Goal: Complete application form: Complete application form

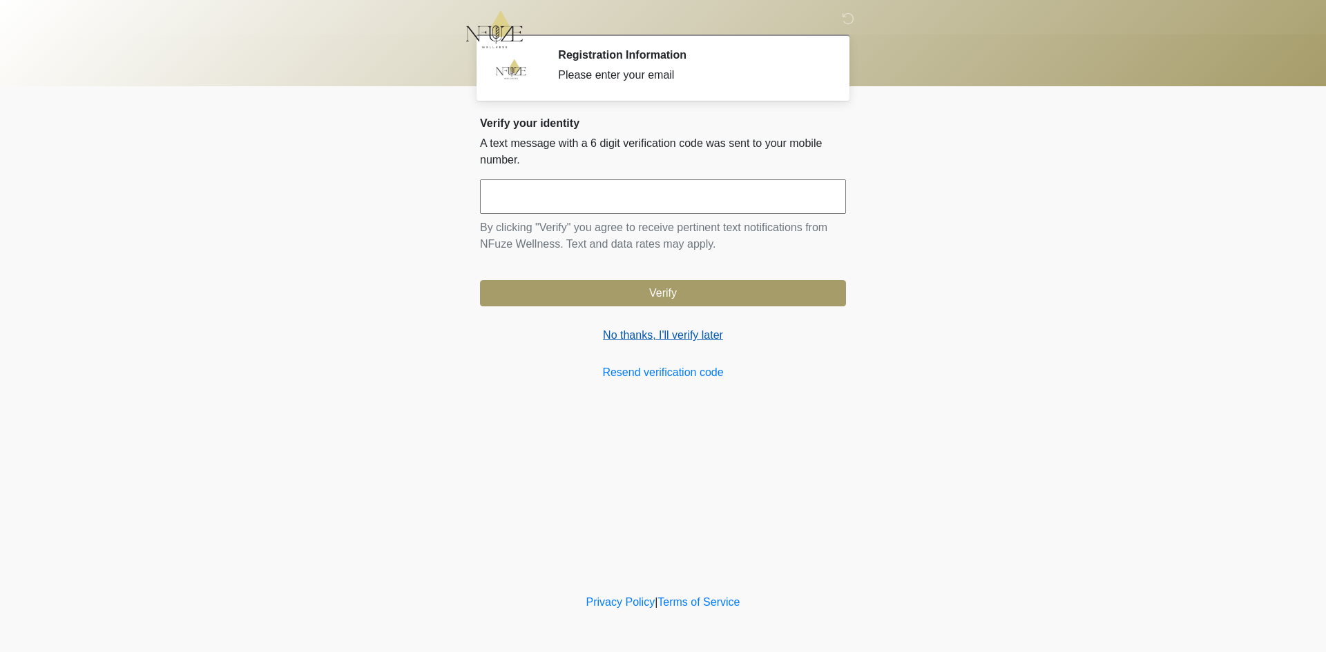
click at [660, 341] on link "No thanks, I'll verify later" at bounding box center [663, 335] width 366 height 17
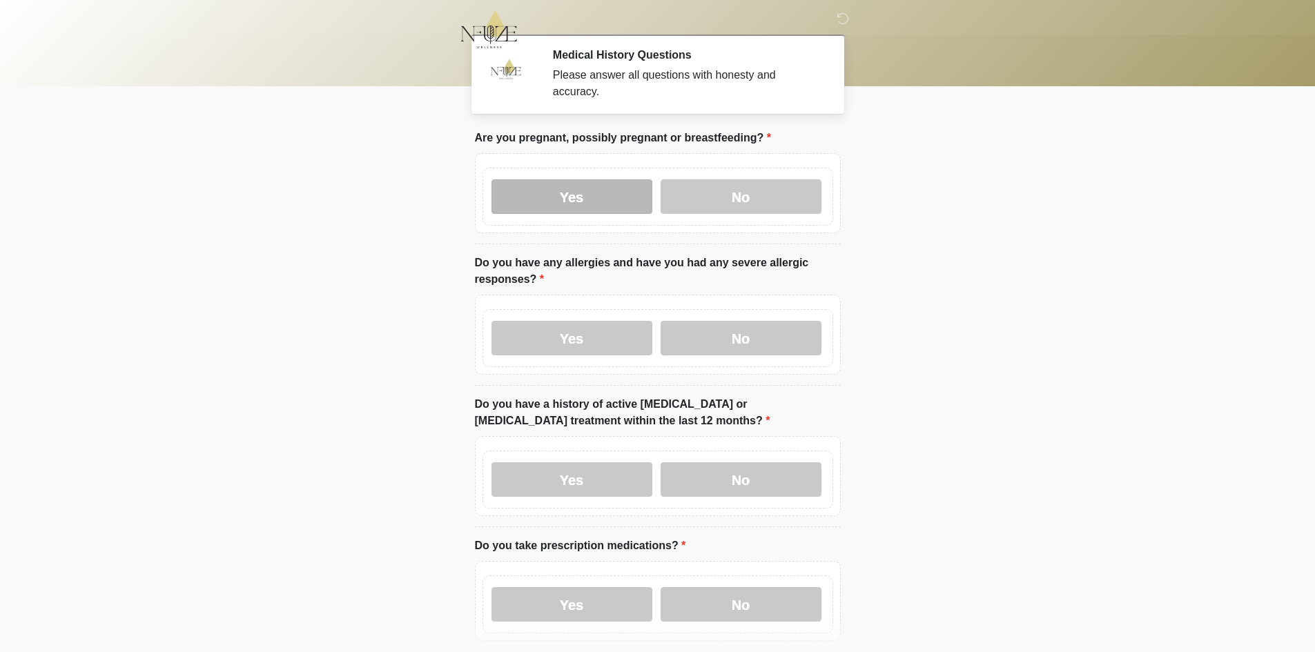
click at [579, 187] on label "Yes" at bounding box center [572, 197] width 161 height 35
click at [576, 336] on label "Yes" at bounding box center [572, 338] width 161 height 35
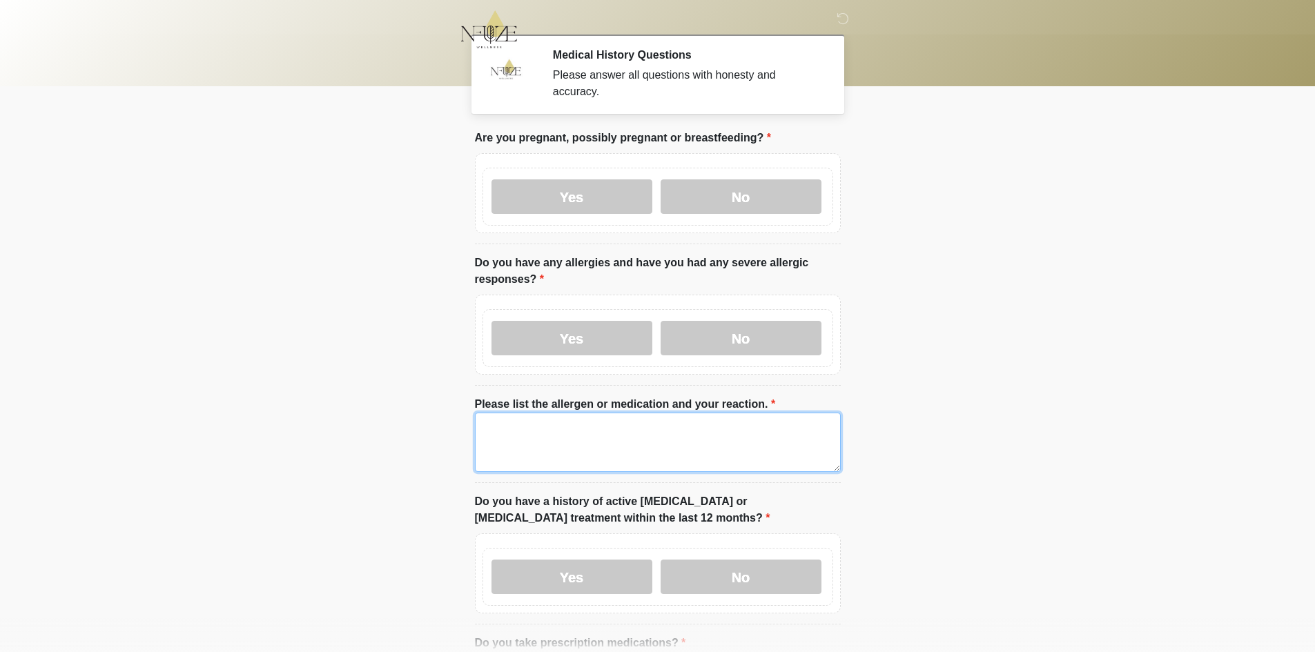
click at [583, 414] on textarea "Please list the allergen or medication and your reaction." at bounding box center [658, 442] width 366 height 59
drag, startPoint x: 577, startPoint y: 428, endPoint x: 33, endPoint y: 394, distance: 545.1
click at [33, 394] on body "‎ ‎ ‎ Medical History Questions Please answer all questions with honesty and ac…" at bounding box center [657, 326] width 1315 height 652
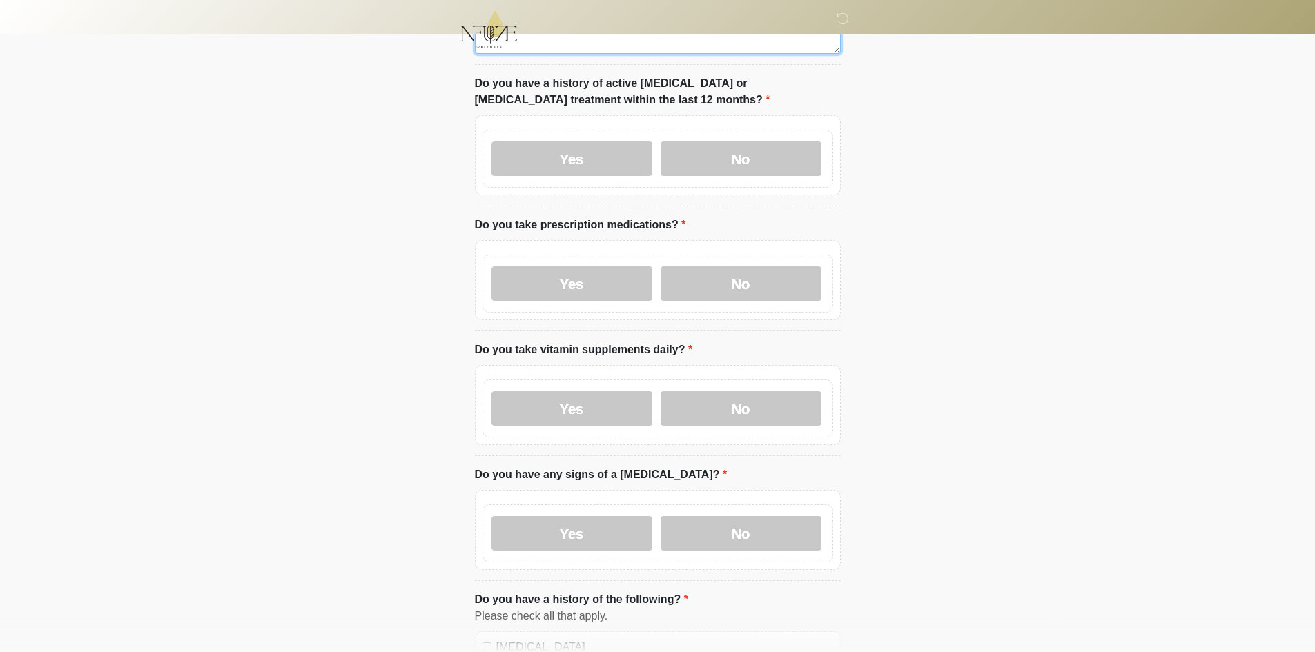
scroll to position [414, 0]
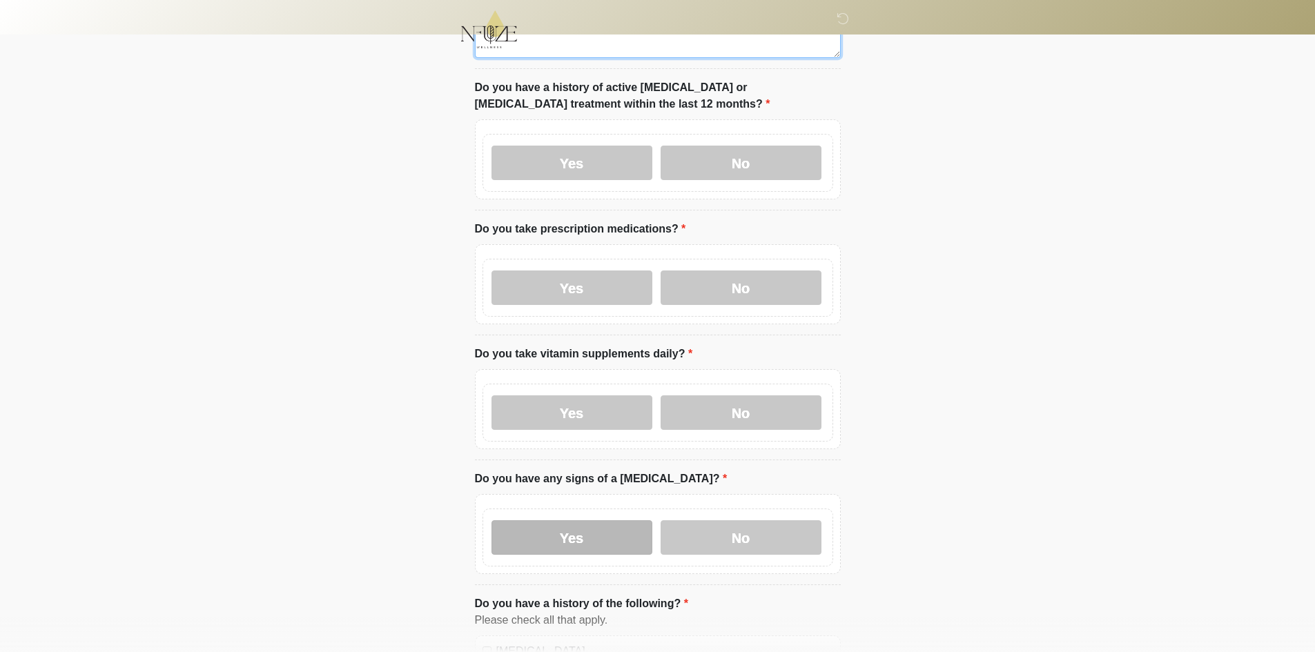
type textarea "****"
click at [516, 521] on label "Yes" at bounding box center [572, 538] width 161 height 35
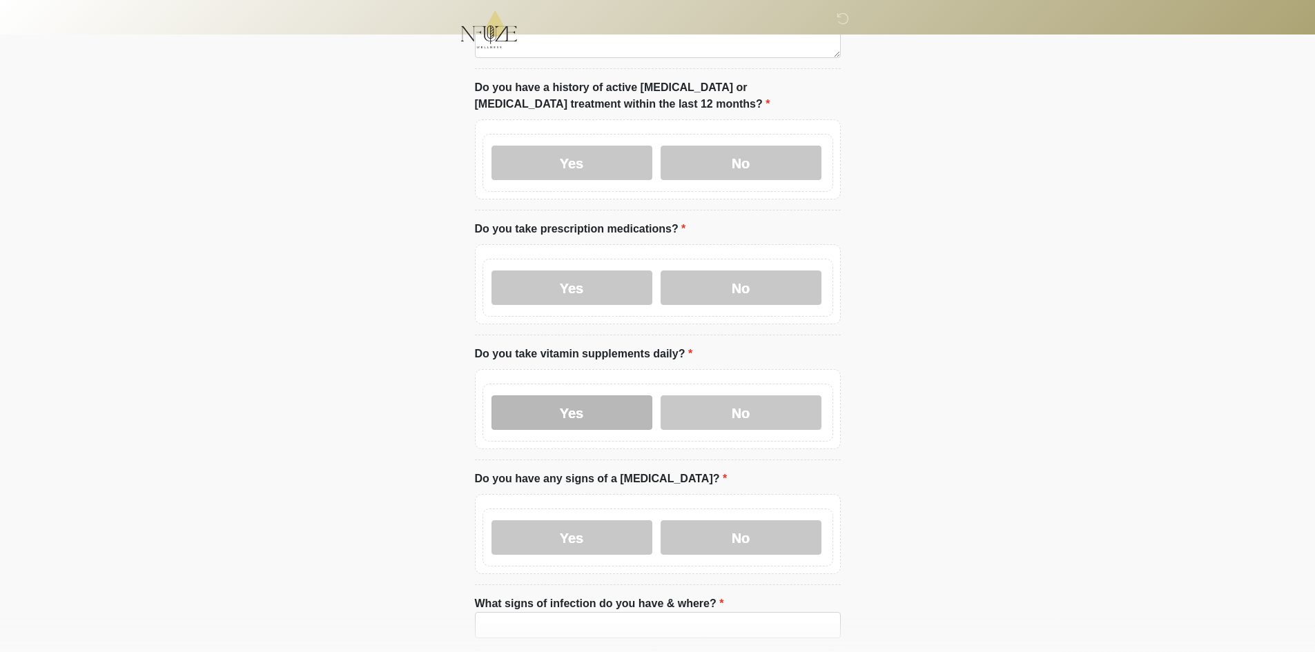
click at [538, 415] on label "Yes" at bounding box center [572, 413] width 161 height 35
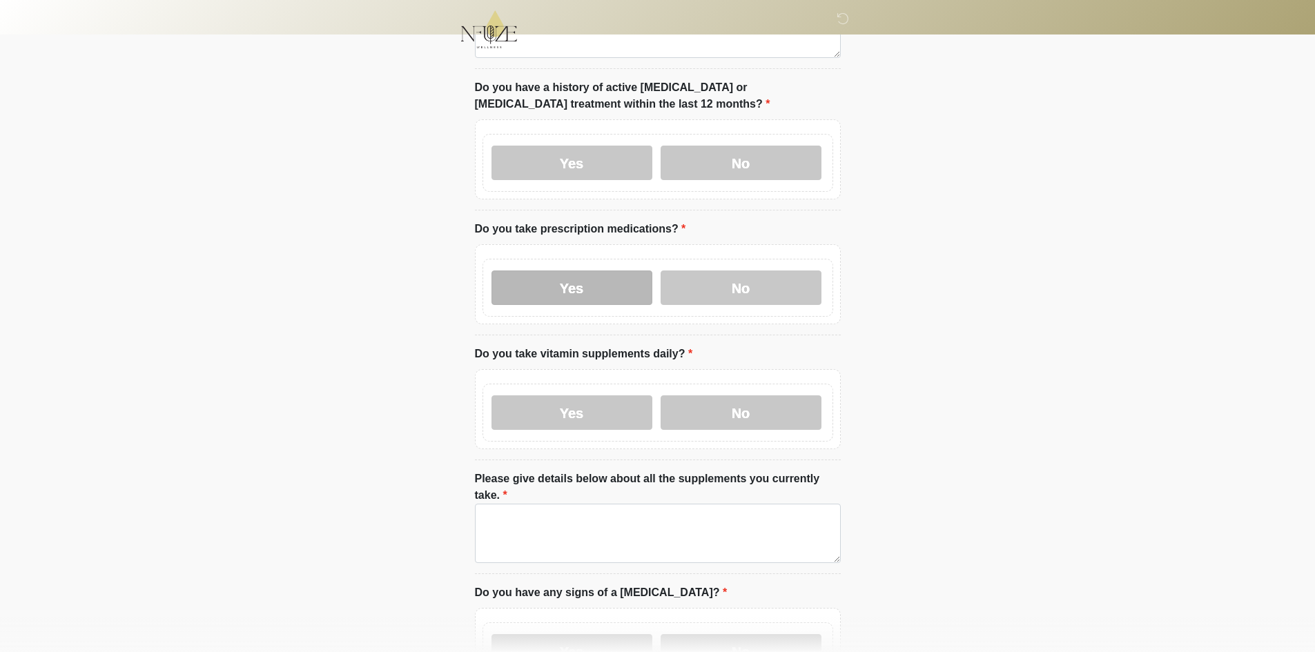
click at [568, 271] on label "Yes" at bounding box center [572, 288] width 161 height 35
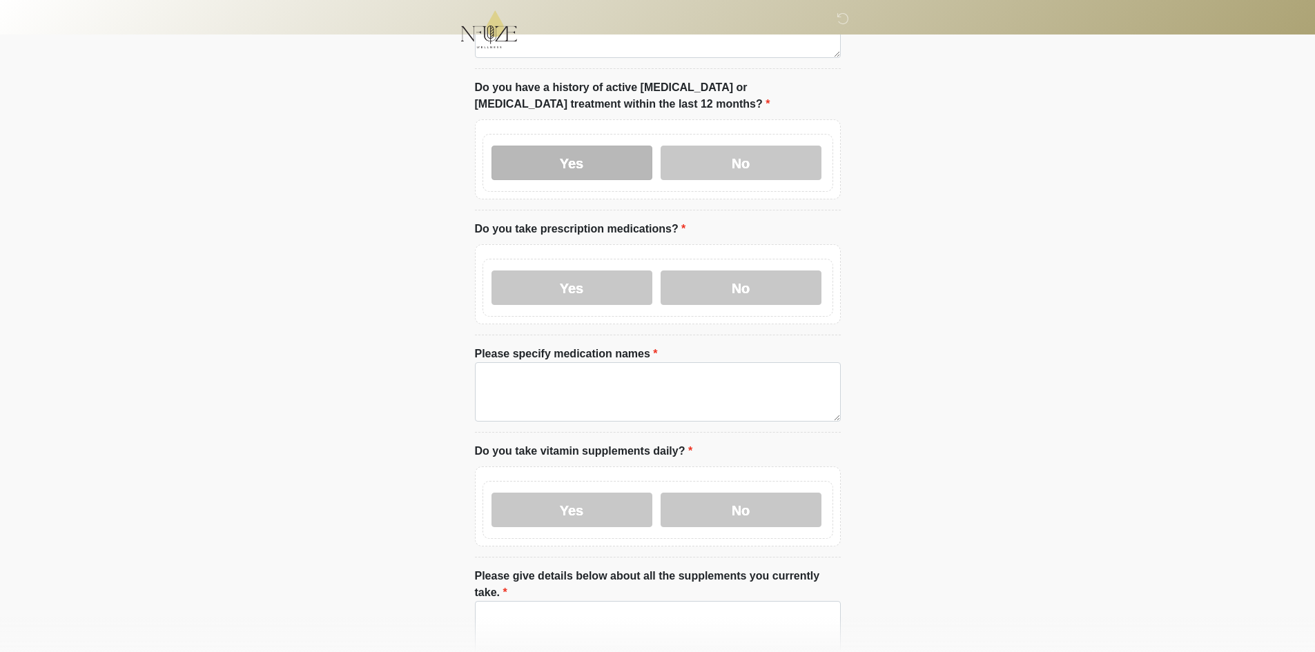
click at [565, 147] on label "Yes" at bounding box center [572, 163] width 161 height 35
click at [601, 410] on li "Please specify medication names Please specify medication names" at bounding box center [658, 389] width 366 height 87
click at [552, 372] on textarea "Please specify medication names" at bounding box center [658, 391] width 366 height 59
paste textarea "****"
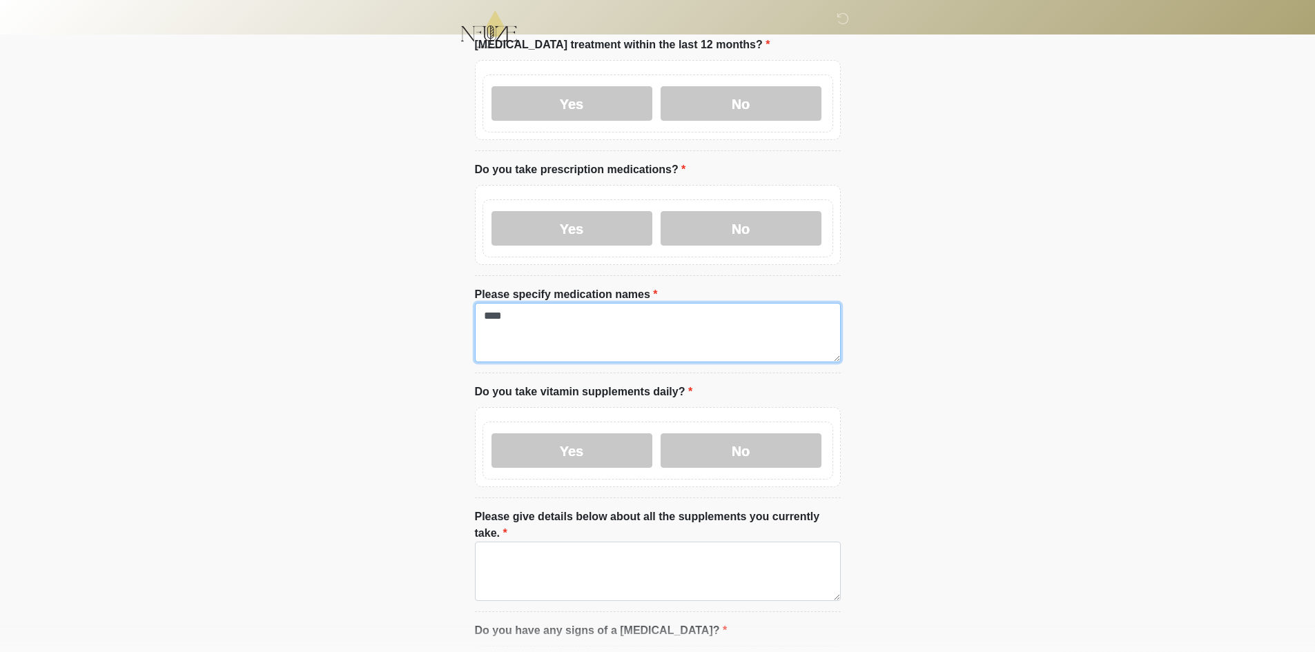
scroll to position [690, 0]
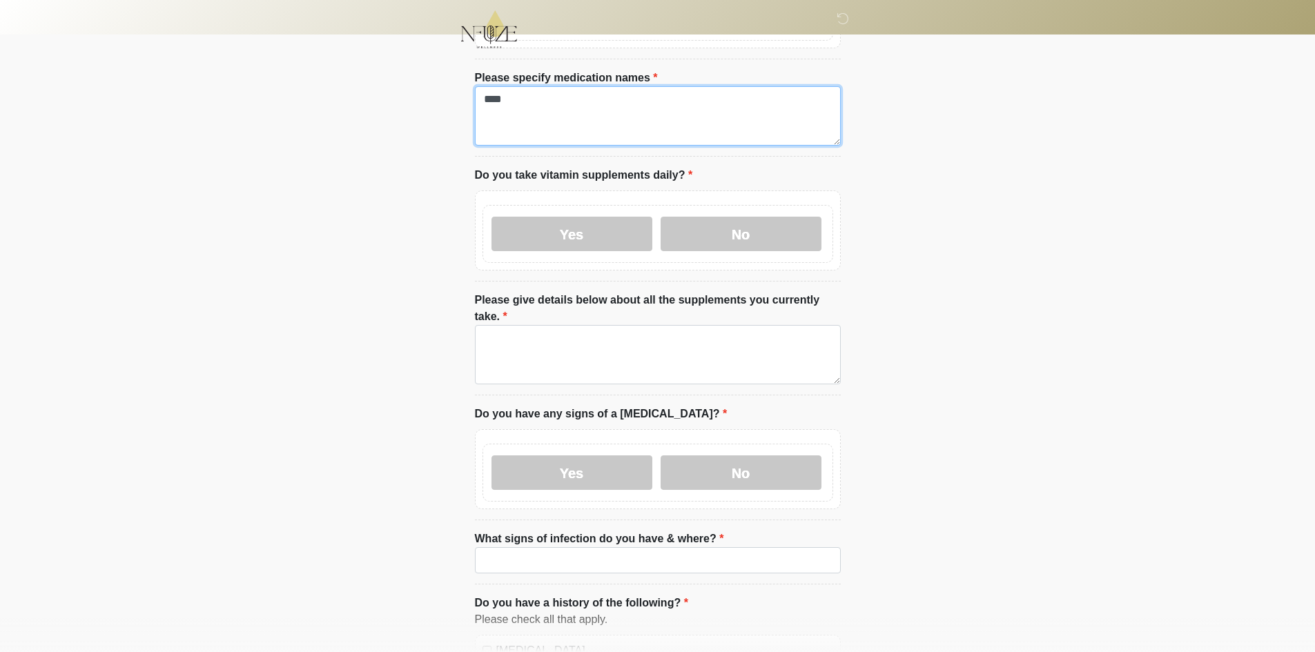
type textarea "****"
click at [563, 292] on label "Please give details below about all the supplements you currently take." at bounding box center [658, 308] width 366 height 33
click at [563, 325] on textarea "Please give details below about all the supplements you currently take." at bounding box center [658, 354] width 366 height 59
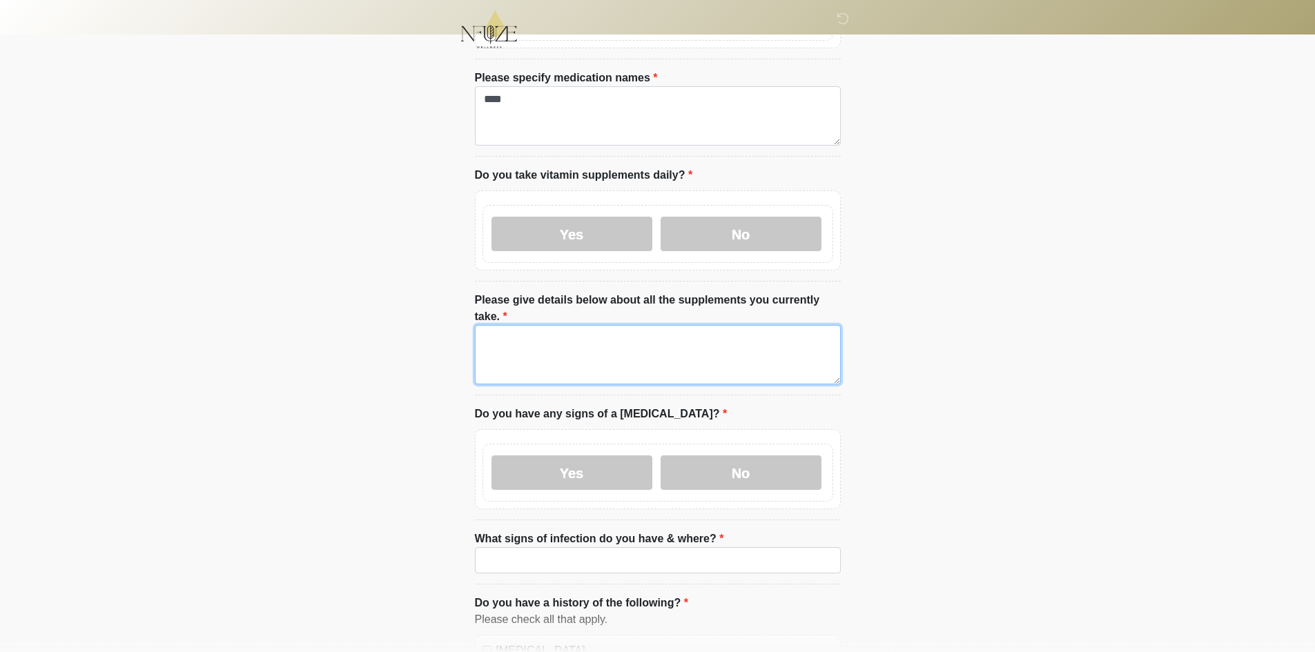
click at [563, 325] on textarea "Please give details below about all the supplements you currently take." at bounding box center [658, 354] width 366 height 59
paste textarea "****"
type textarea "****"
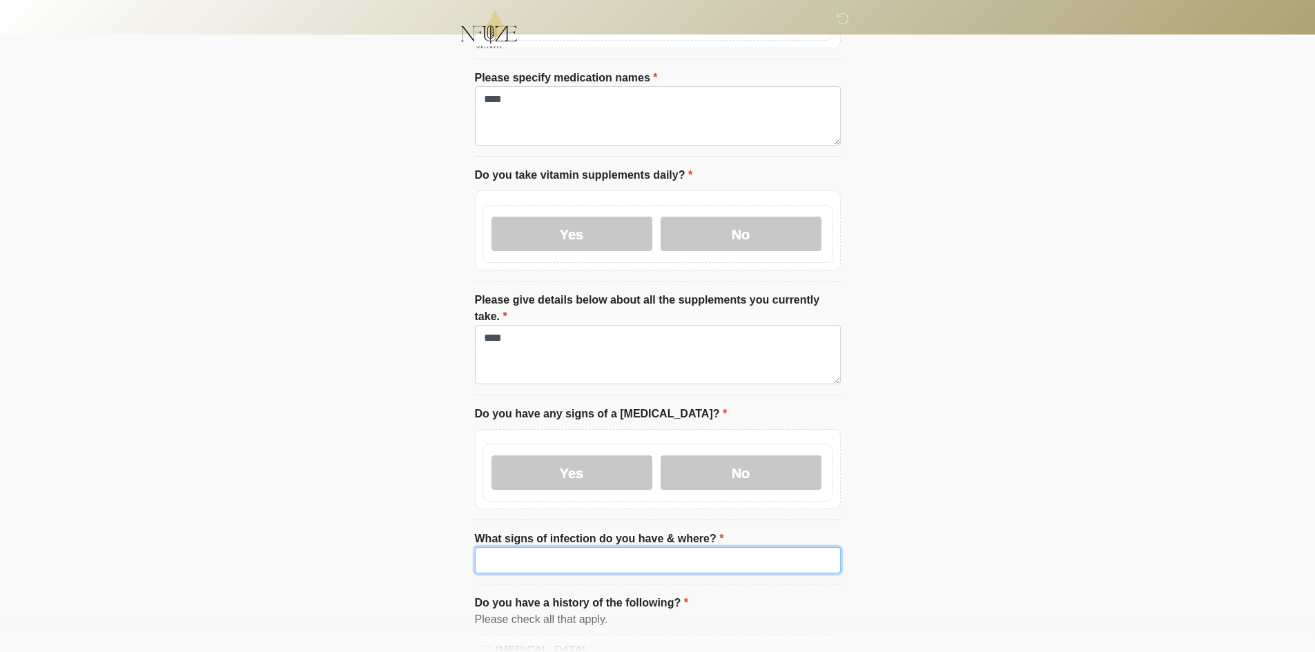
click at [540, 548] on input "What signs of infection do you have & where?" at bounding box center [658, 561] width 366 height 26
paste input "****"
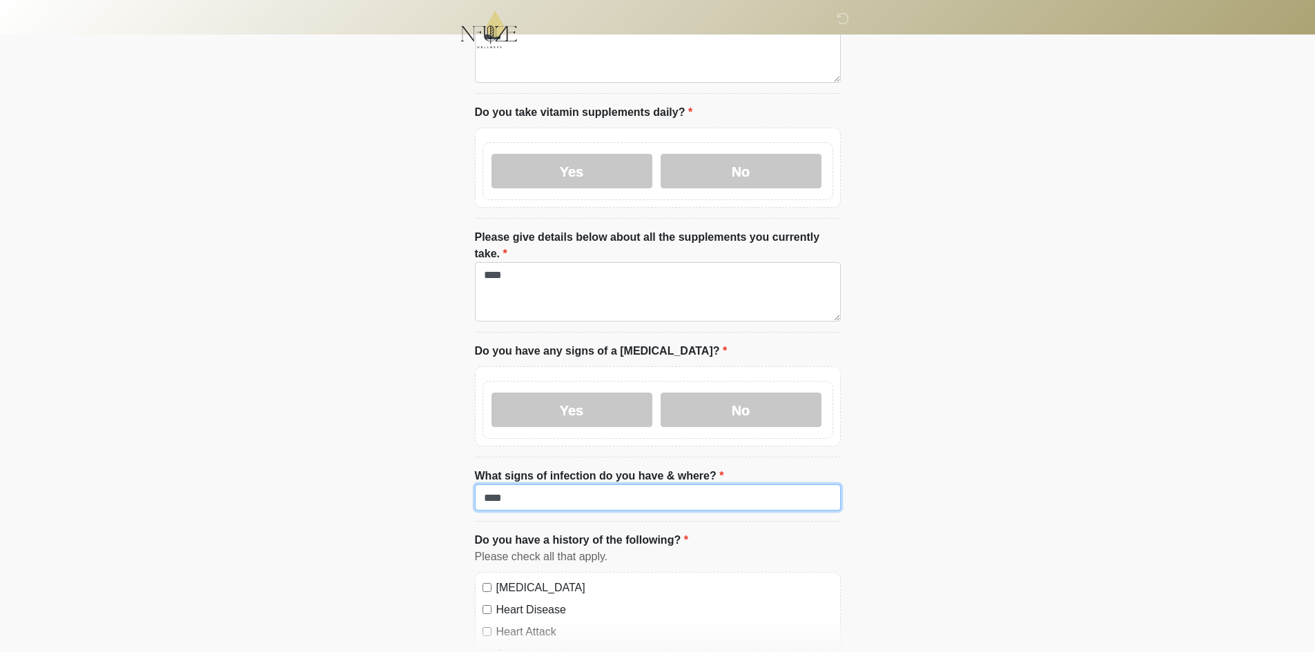
scroll to position [1036, 0]
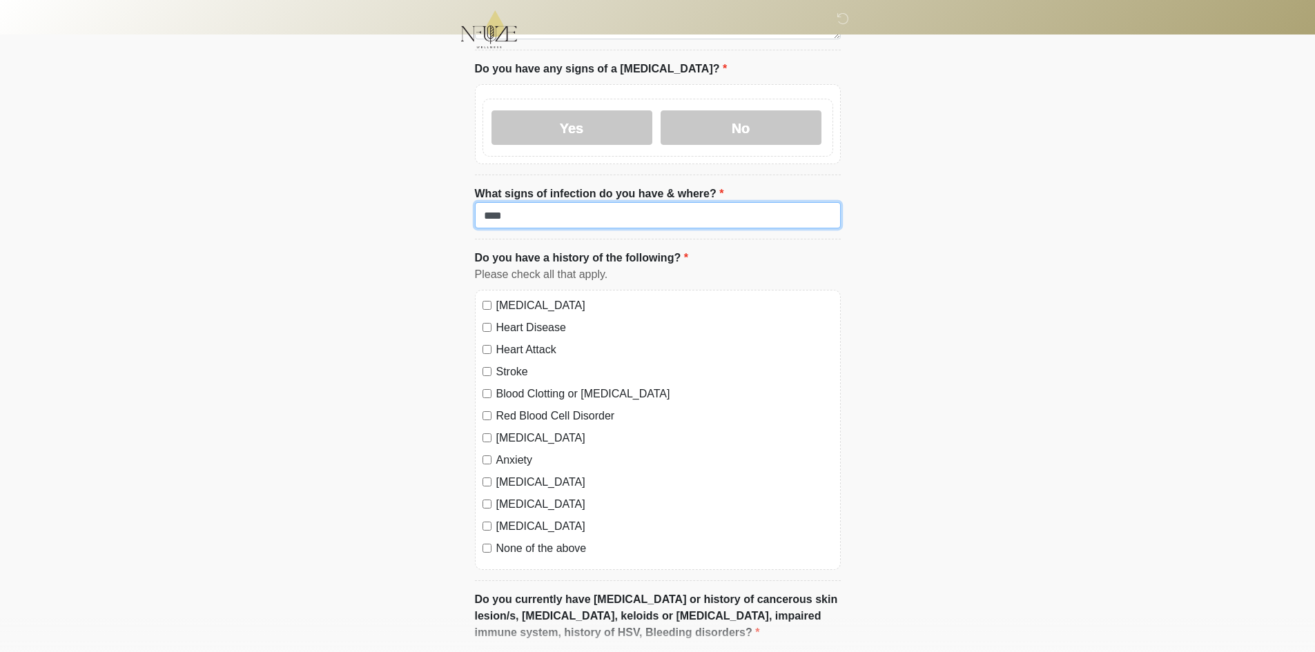
type input "****"
click at [531, 298] on label "High Blood Pressure" at bounding box center [664, 306] width 337 height 17
click at [527, 320] on label "Heart Disease" at bounding box center [664, 328] width 337 height 17
drag, startPoint x: 526, startPoint y: 317, endPoint x: 521, endPoint y: 336, distance: 19.3
click at [526, 342] on label "Heart Attack" at bounding box center [664, 350] width 337 height 17
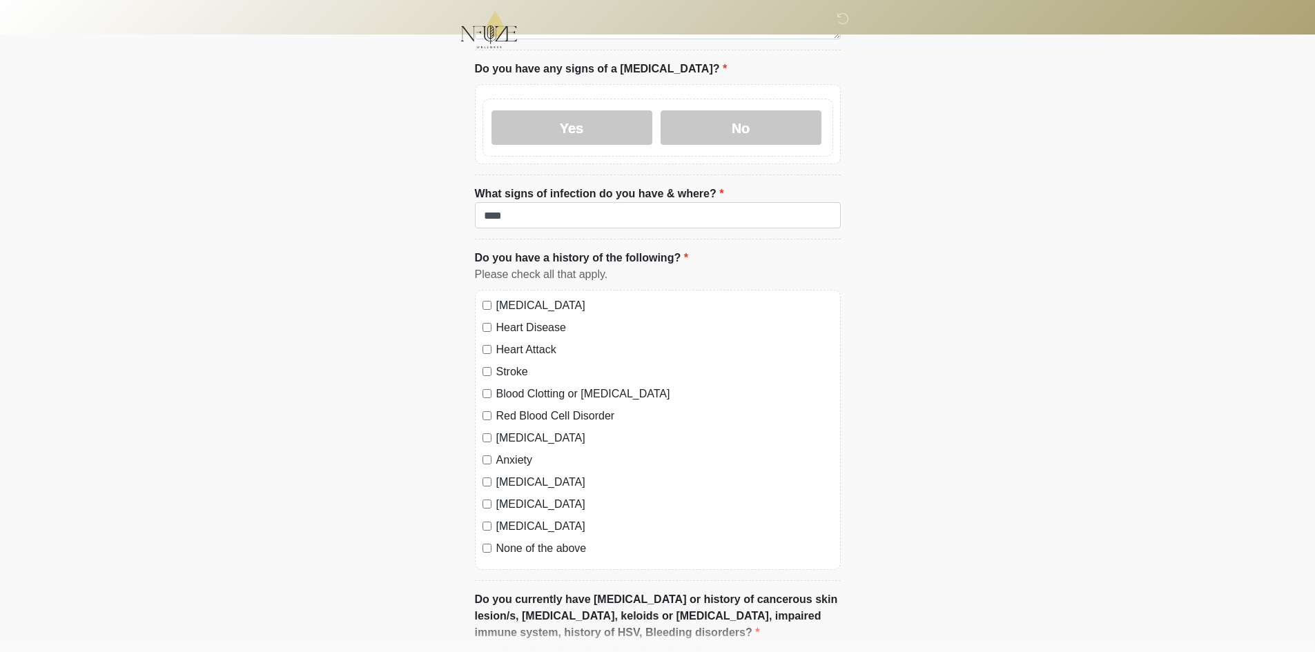
click at [516, 364] on label "Stroke" at bounding box center [664, 372] width 337 height 17
click at [517, 386] on label "Blood Clotting or Bleeding Disorder" at bounding box center [664, 394] width 337 height 17
click at [516, 408] on label "Red Blood Cell Disorder" at bounding box center [664, 416] width 337 height 17
click at [510, 430] on label "Depression" at bounding box center [664, 438] width 337 height 17
click at [510, 452] on label "Anxiety" at bounding box center [664, 460] width 337 height 17
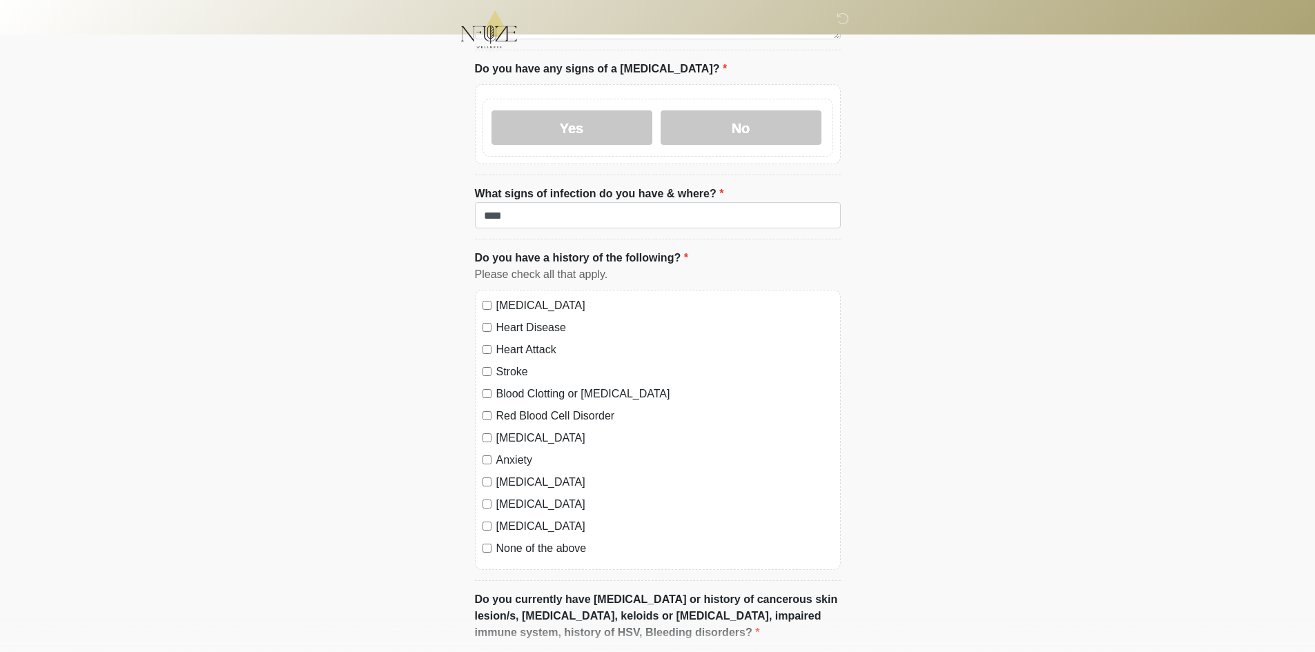
click at [510, 474] on label "Autoimmune Disorder" at bounding box center [664, 482] width 337 height 17
click at [513, 496] on label "Seizure disorder" at bounding box center [664, 504] width 337 height 17
click at [510, 519] on label "Diabetes" at bounding box center [664, 527] width 337 height 17
click at [510, 541] on label "None of the above" at bounding box center [664, 549] width 337 height 17
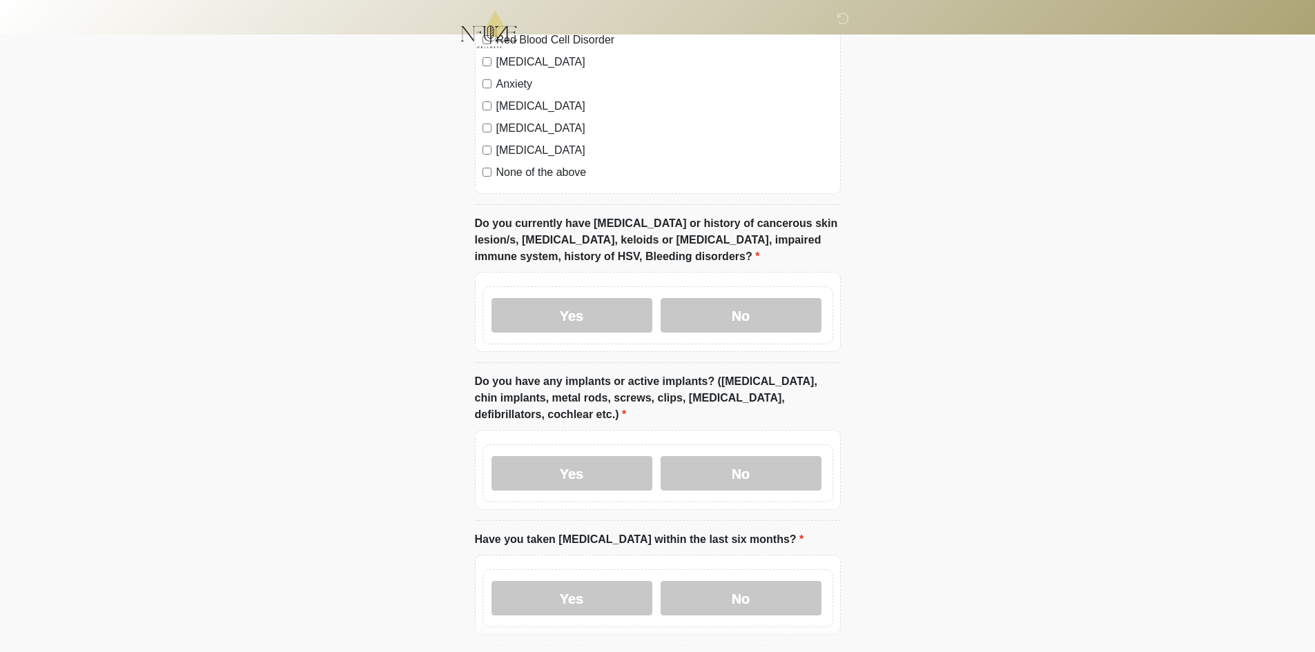
scroll to position [1450, 0]
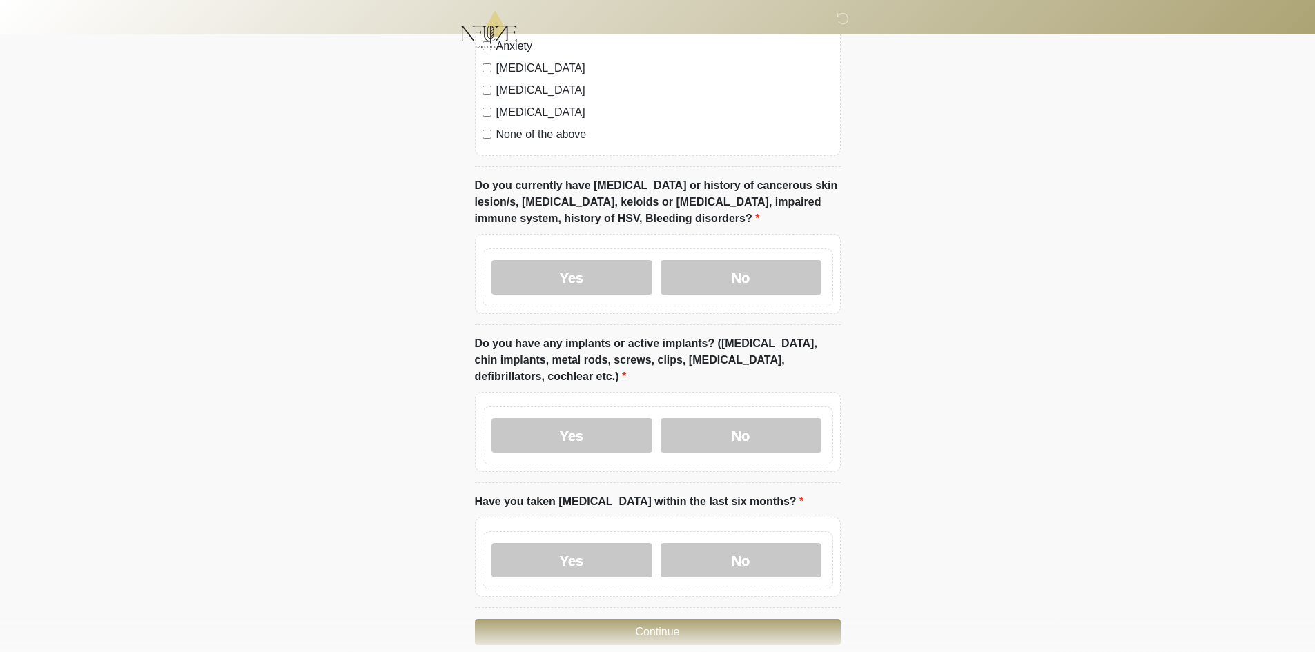
click at [539, 548] on div "Yes No" at bounding box center [658, 561] width 351 height 58
click at [540, 543] on label "Yes" at bounding box center [572, 560] width 161 height 35
drag, startPoint x: 548, startPoint y: 414, endPoint x: 559, endPoint y: 261, distance: 153.0
click at [548, 418] on label "Yes" at bounding box center [572, 435] width 161 height 35
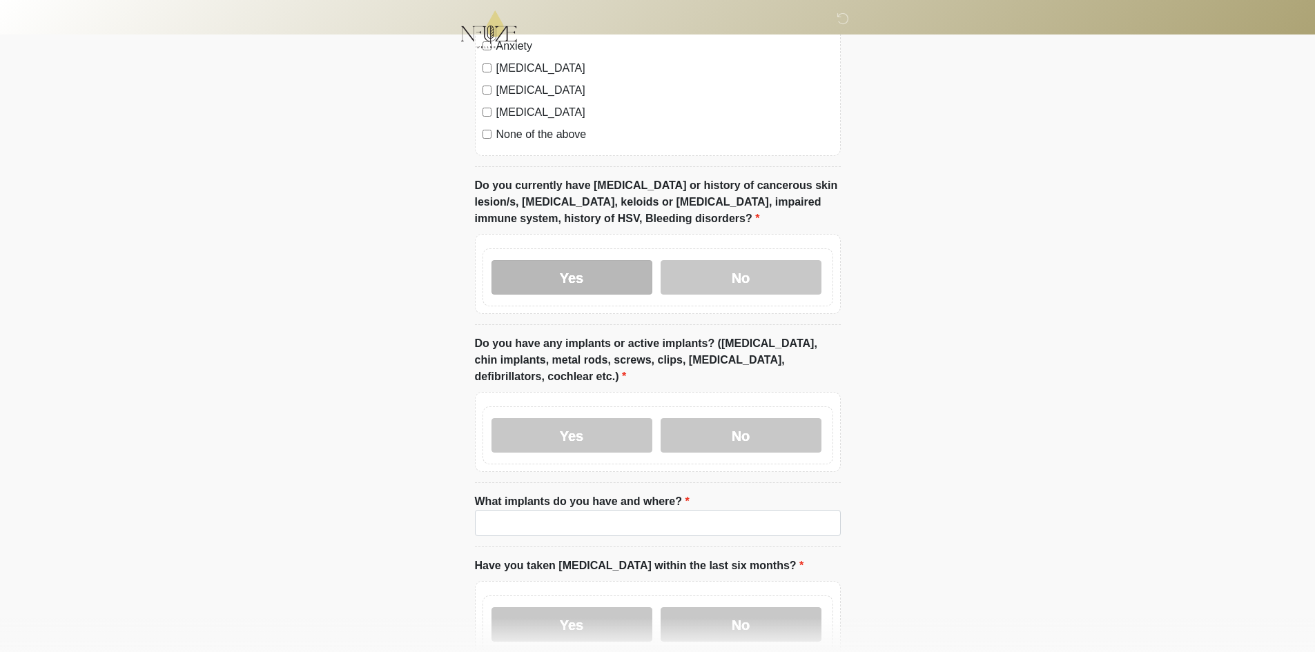
click at [559, 260] on label "Yes" at bounding box center [572, 277] width 161 height 35
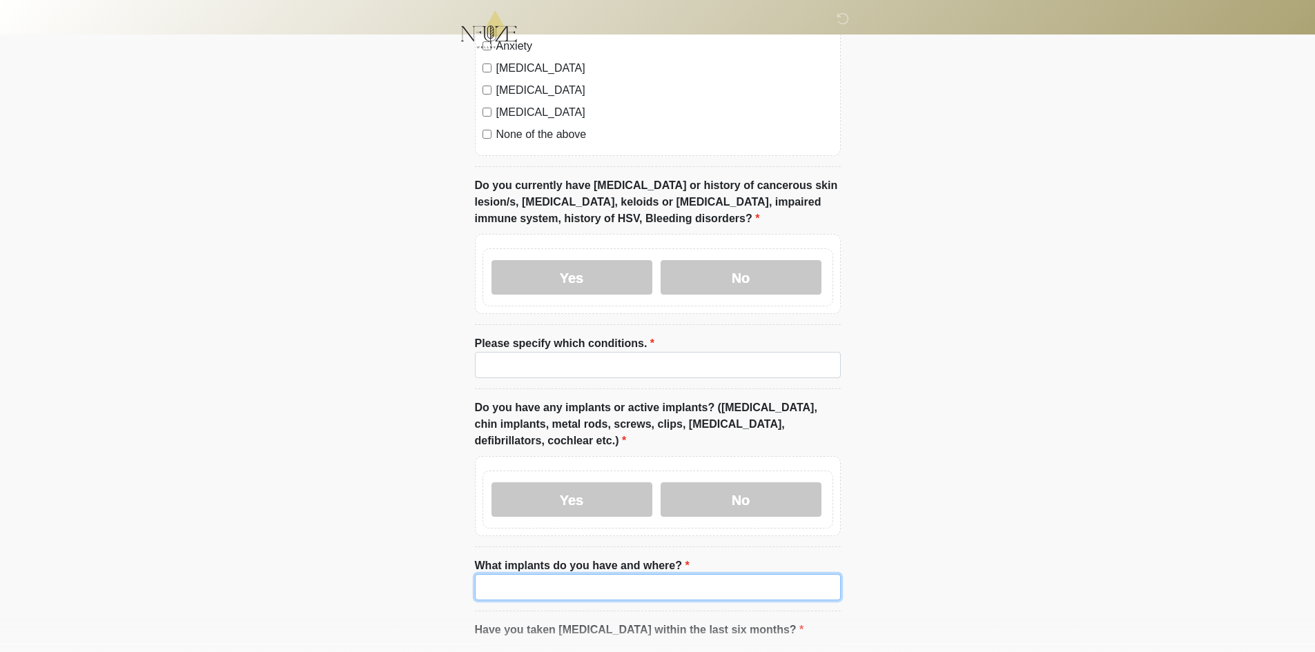
click at [558, 574] on input "What implants do you have and where?" at bounding box center [658, 587] width 366 height 26
paste input "****"
type input "****"
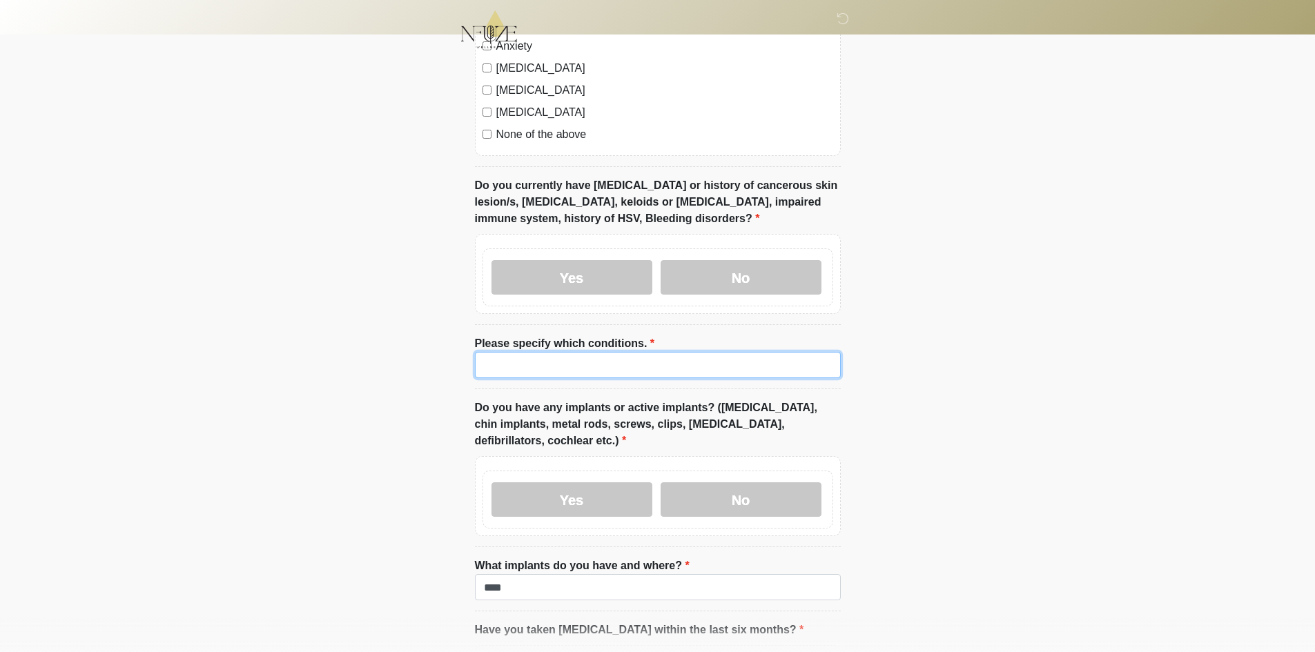
click at [577, 352] on input "Please specify which conditions." at bounding box center [658, 365] width 366 height 26
paste input "****"
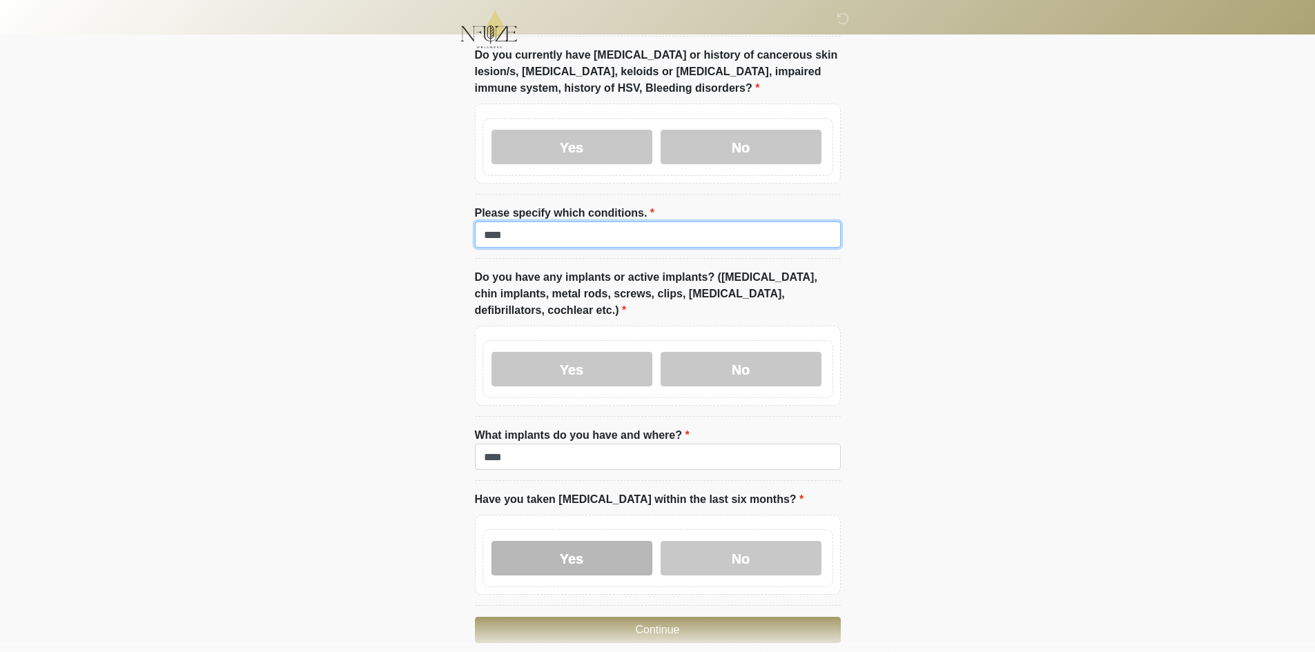
scroll to position [1616, 0]
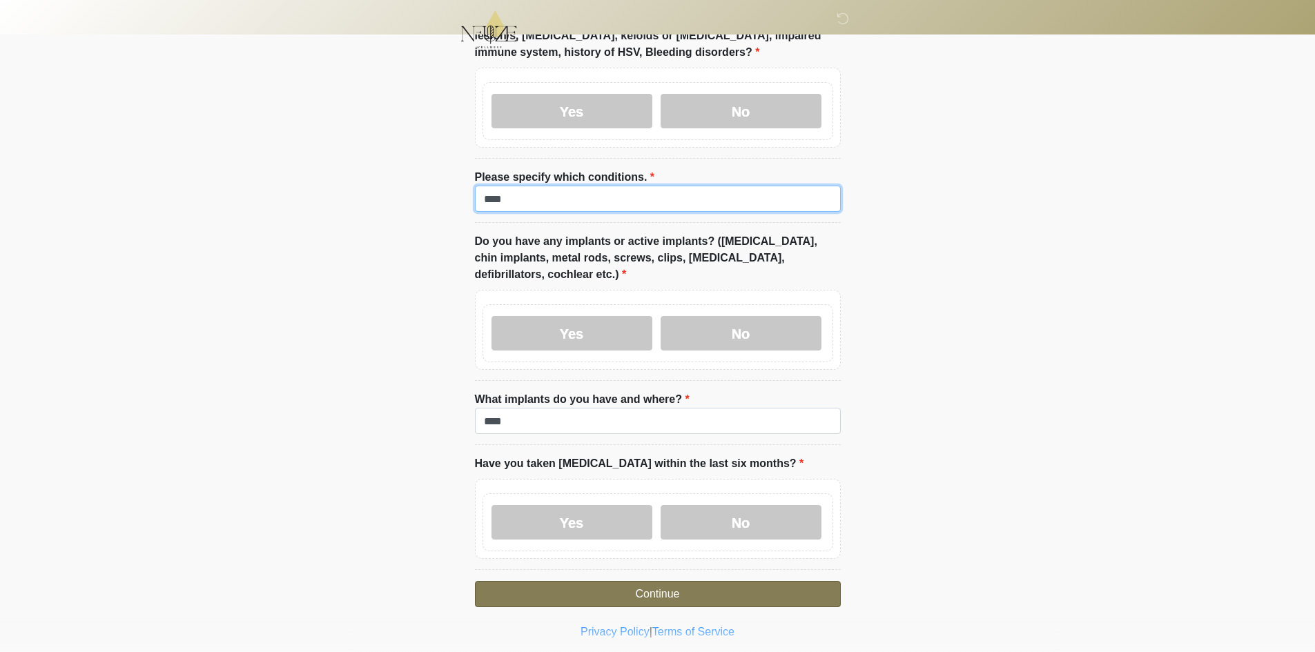
type input "****"
click at [561, 581] on button "Continue" at bounding box center [658, 594] width 366 height 26
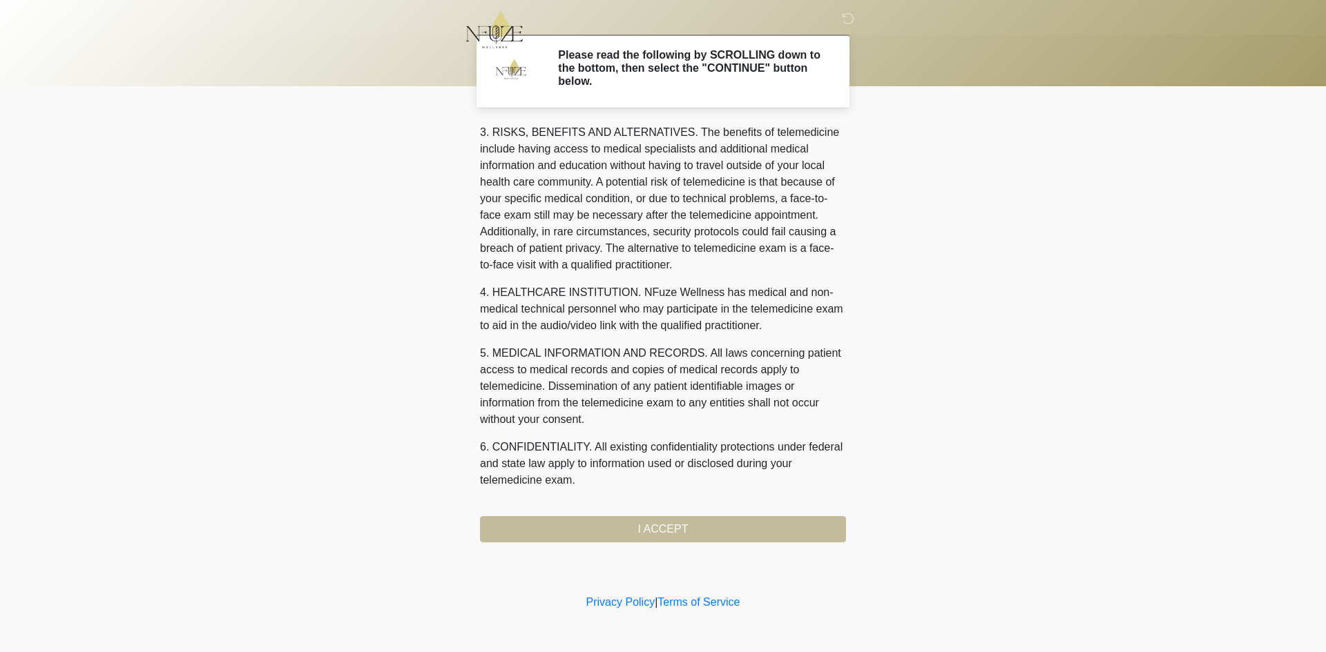
scroll to position [425, 0]
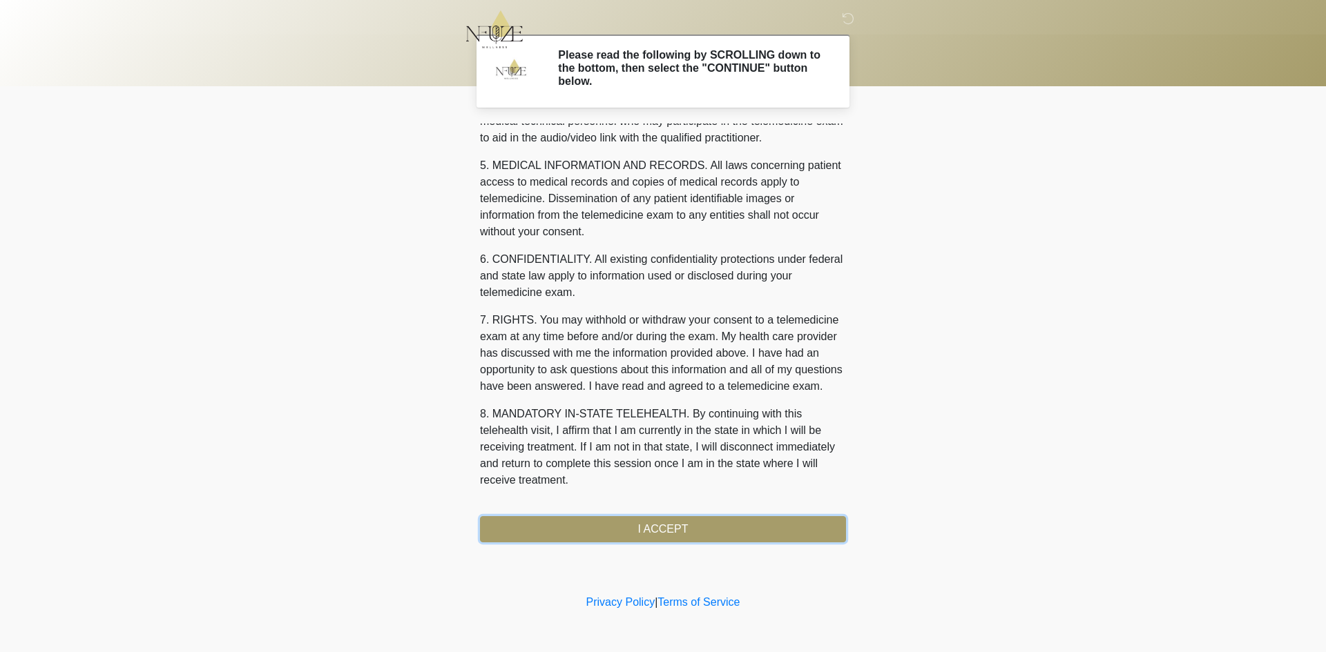
drag, startPoint x: 688, startPoint y: 523, endPoint x: 887, endPoint y: 476, distance: 203.6
click at [688, 523] on button "I ACCEPT" at bounding box center [663, 529] width 366 height 26
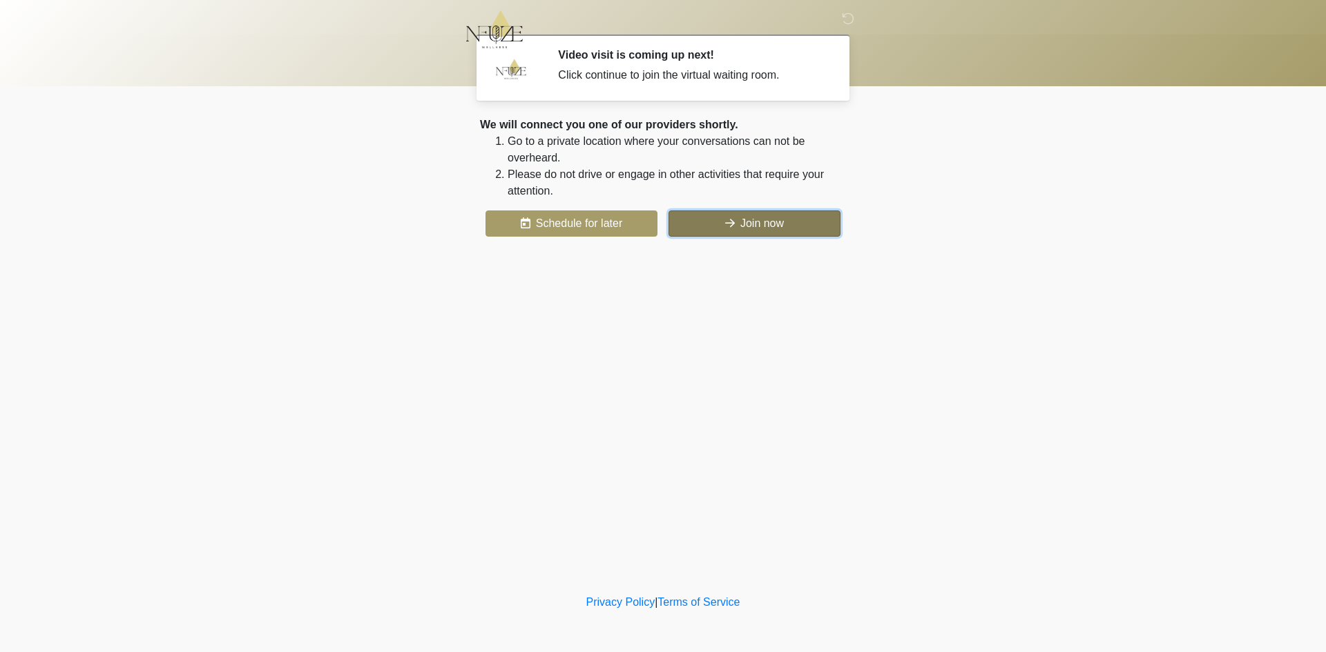
click at [787, 224] on button "Join now" at bounding box center [754, 224] width 172 height 26
